Goal: Task Accomplishment & Management: Manage account settings

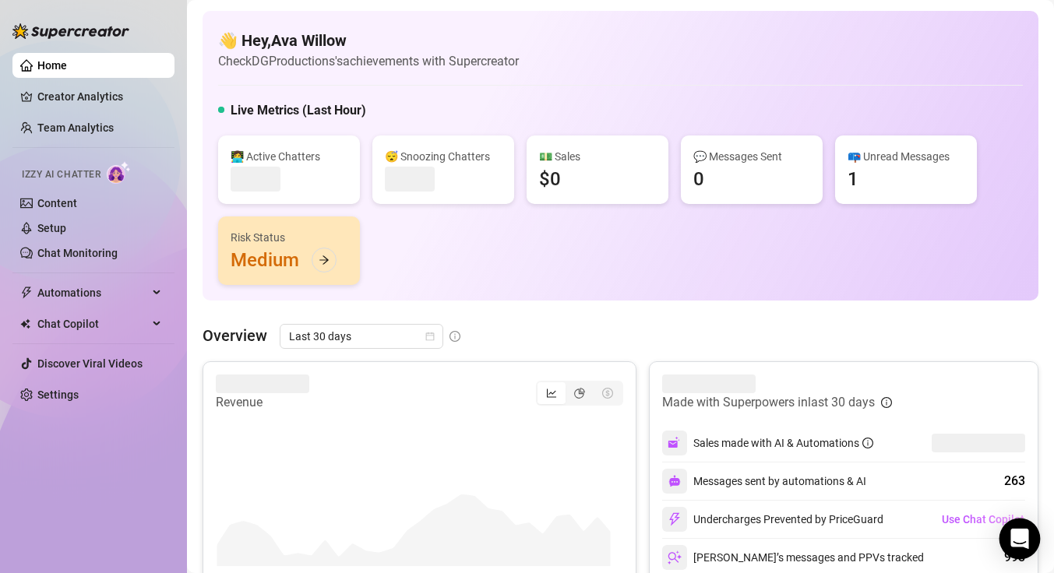
click at [1023, 527] on div "Open Intercom Messenger" at bounding box center [1020, 539] width 41 height 41
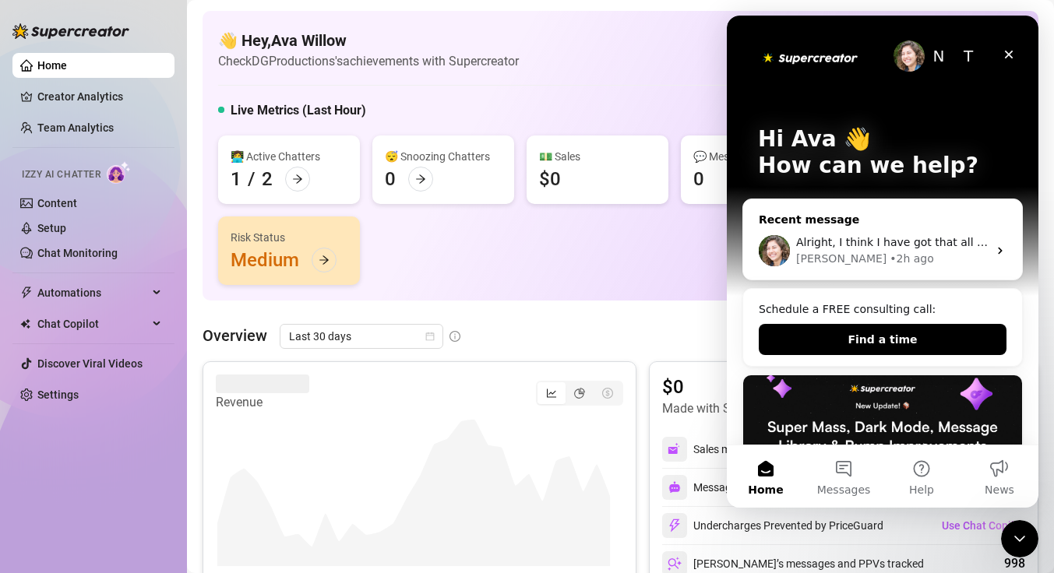
click at [877, 256] on div "[PERSON_NAME] • 2h ago" at bounding box center [892, 259] width 192 height 16
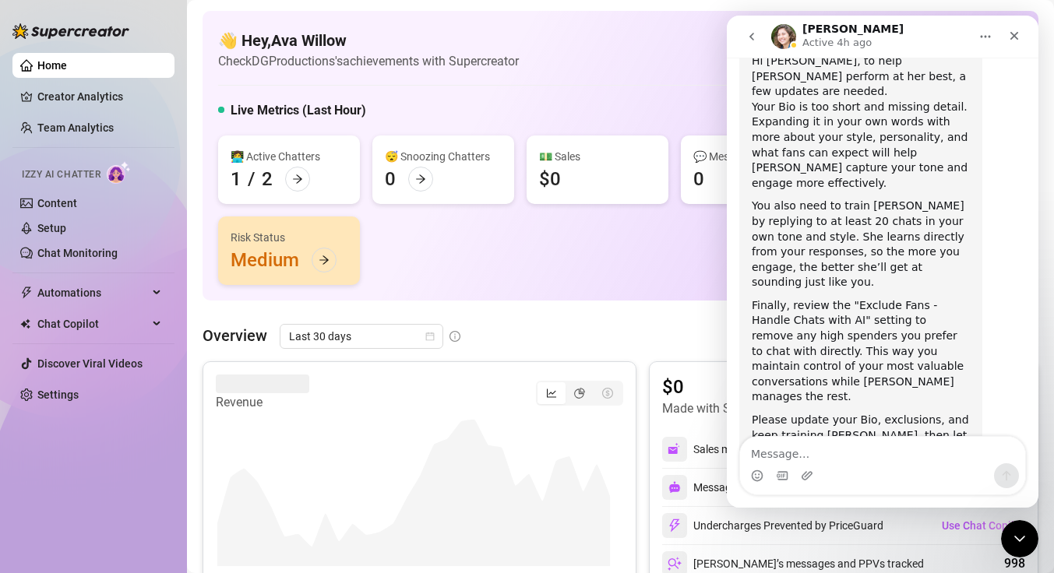
scroll to position [890, 0]
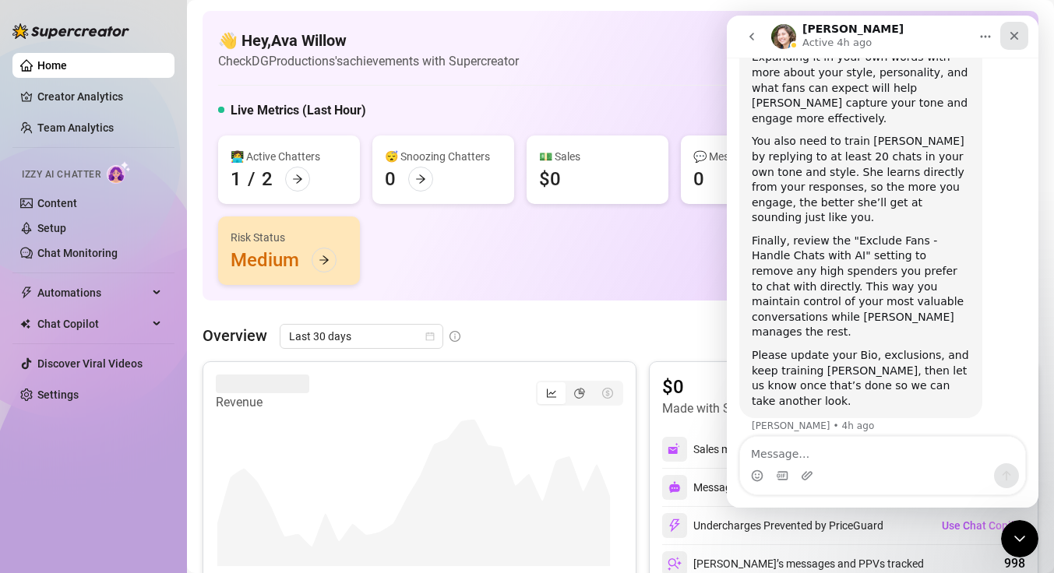
click at [1005, 37] on div "Close" at bounding box center [1014, 36] width 28 height 28
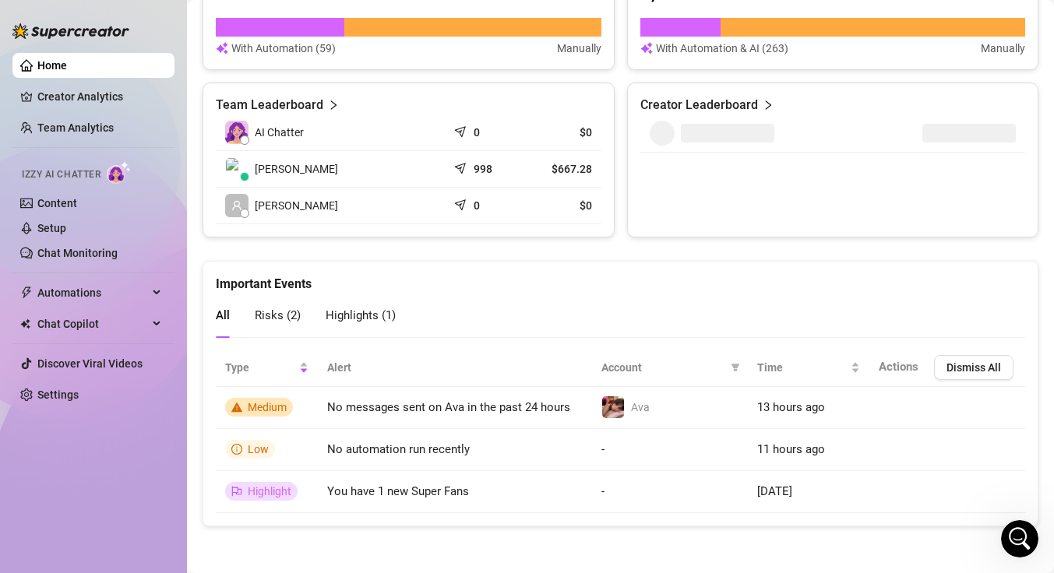
scroll to position [0, 0]
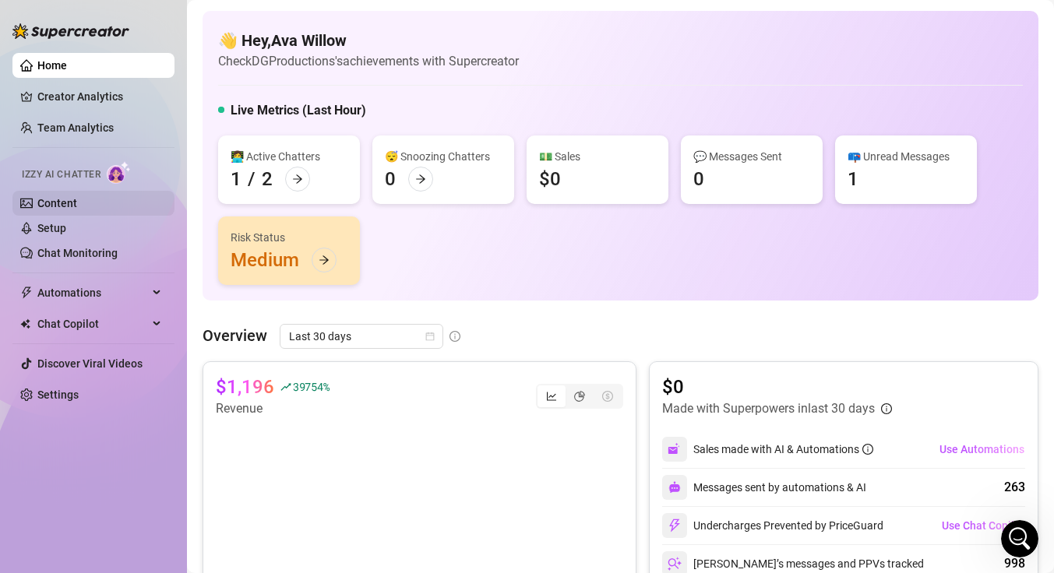
click at [76, 204] on link "Content" at bounding box center [57, 203] width 40 height 12
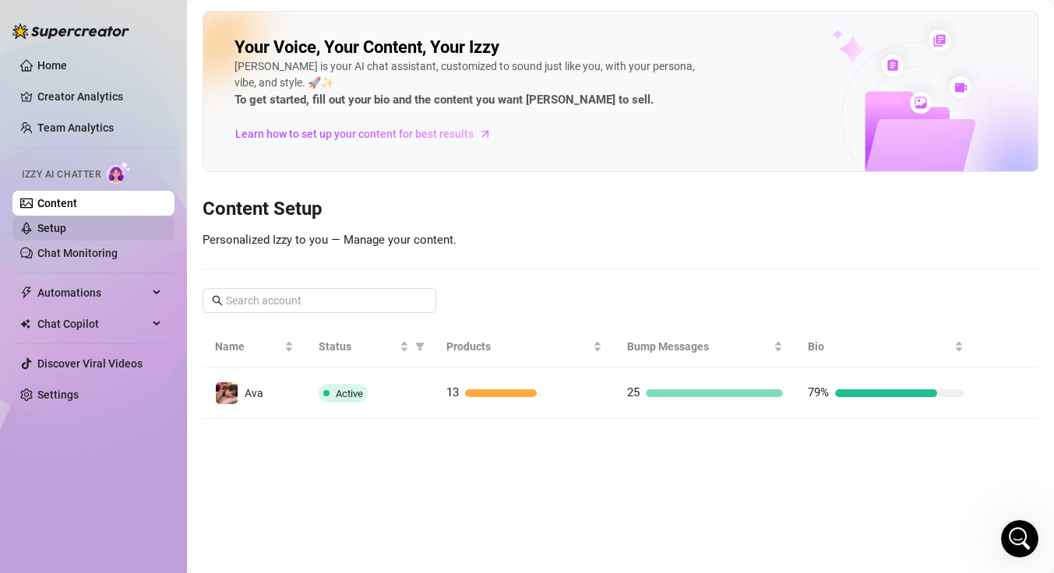
click at [66, 228] on link "Setup" at bounding box center [51, 228] width 29 height 12
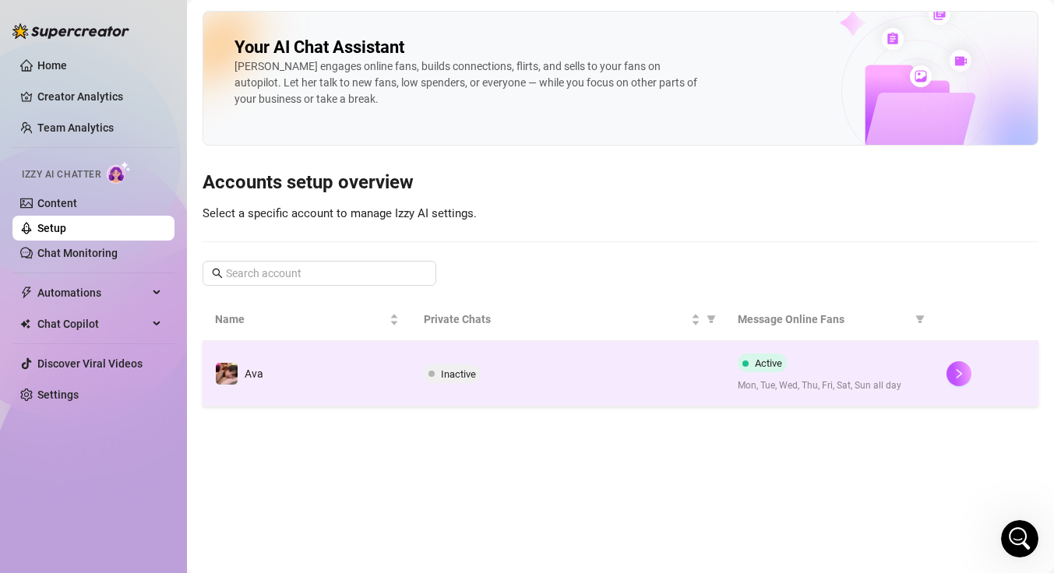
click at [424, 392] on td "Inactive" at bounding box center [567, 373] width 313 height 65
